Goal: Task Accomplishment & Management: Understand process/instructions

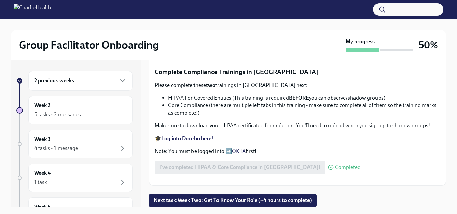
scroll to position [479, 0]
click at [226, 197] on button "Next task : Week Two: Get To Know Your Role (~4 hours to complete)" at bounding box center [233, 201] width 168 height 14
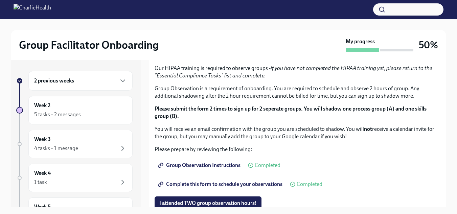
scroll to position [346, 0]
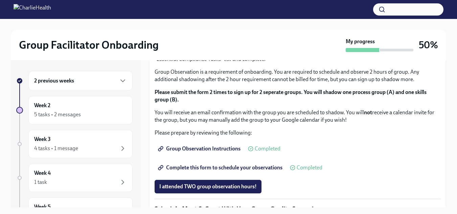
drag, startPoint x: 441, startPoint y: 135, endPoint x: 439, endPoint y: 150, distance: 14.6
click at [439, 150] on div "You've made it to Week Two of Charlie Health onboarding! Congratulations and th…" at bounding box center [297, 58] width 297 height 516
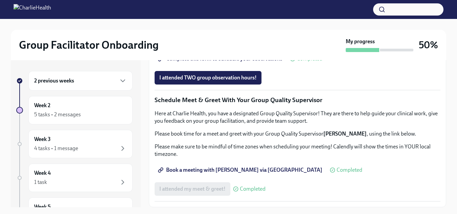
scroll to position [598, 0]
click at [213, 43] on span "Group Observation Instructions" at bounding box center [199, 40] width 81 height 7
drag, startPoint x: 446, startPoint y: 168, endPoint x: 445, endPoint y: 173, distance: 4.5
click at [445, 173] on div "Group Facilitator Onboarding My progress 50% 2 previous weeks Week 2 5 tasks • …" at bounding box center [228, 122] width 457 height 207
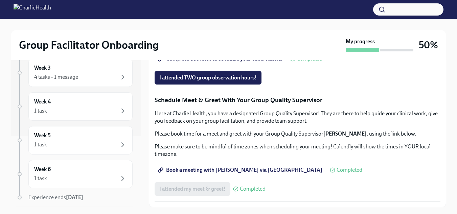
scroll to position [92, 0]
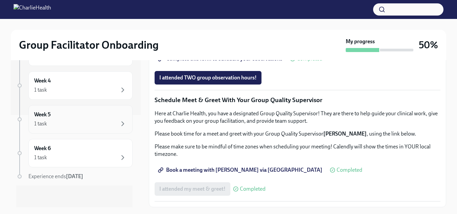
click at [58, 122] on div "1 task" at bounding box center [80, 124] width 93 height 8
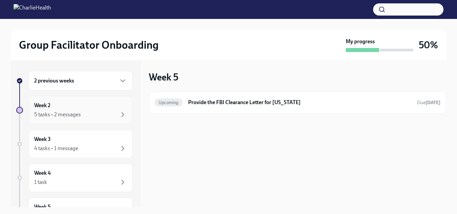
click at [62, 118] on div "5 tasks • 2 messages" at bounding box center [80, 115] width 93 height 8
